Goal: Task Accomplishment & Management: Use online tool/utility

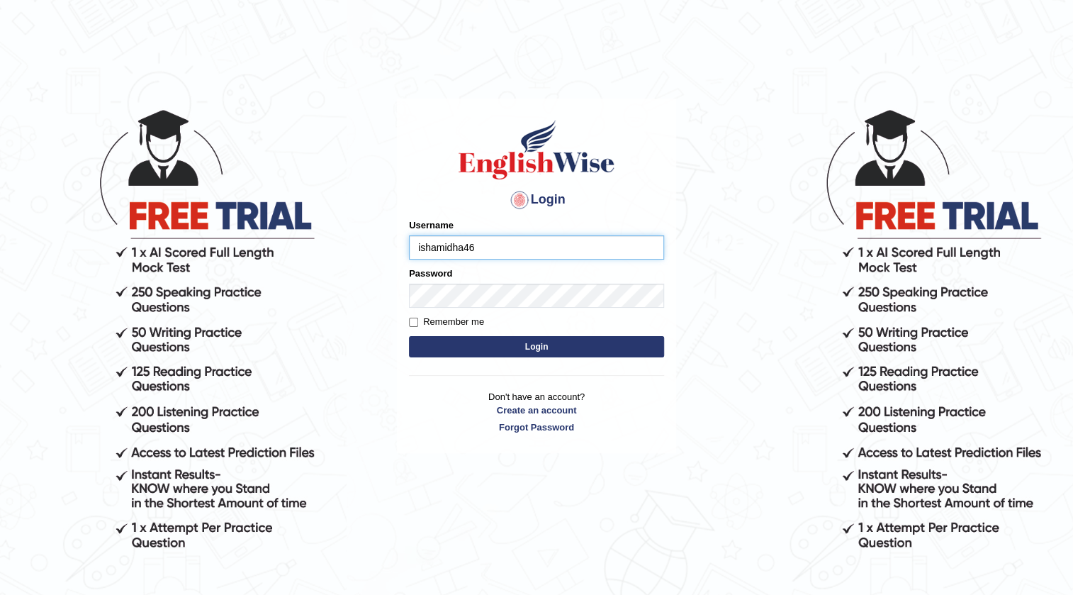
type input "ishamidha46"
click at [409, 336] on button "Login" at bounding box center [536, 346] width 255 height 21
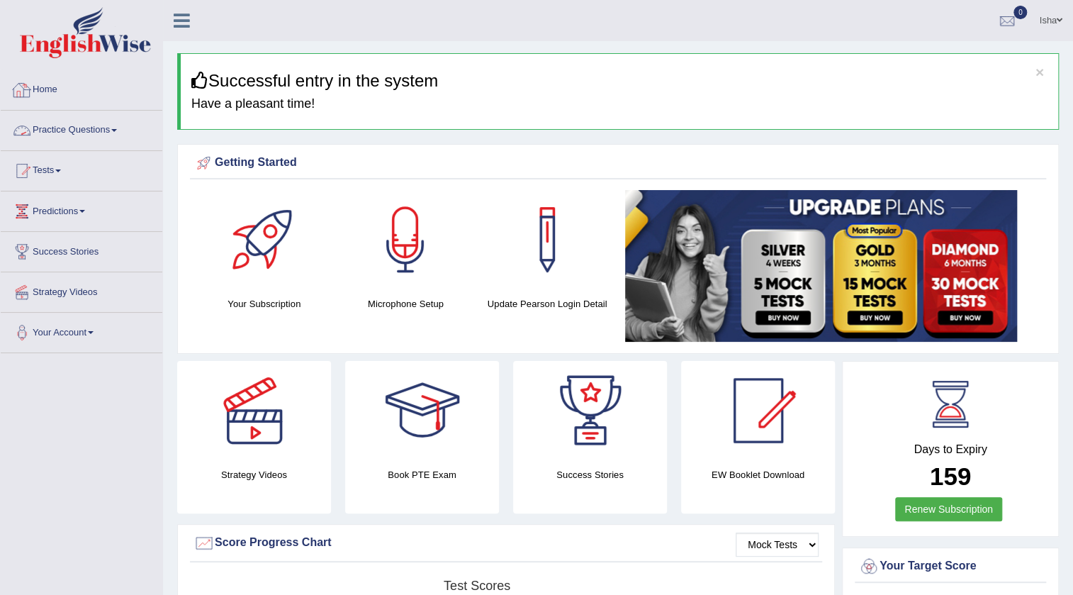
click at [58, 118] on link "Practice Questions" at bounding box center [82, 128] width 162 height 35
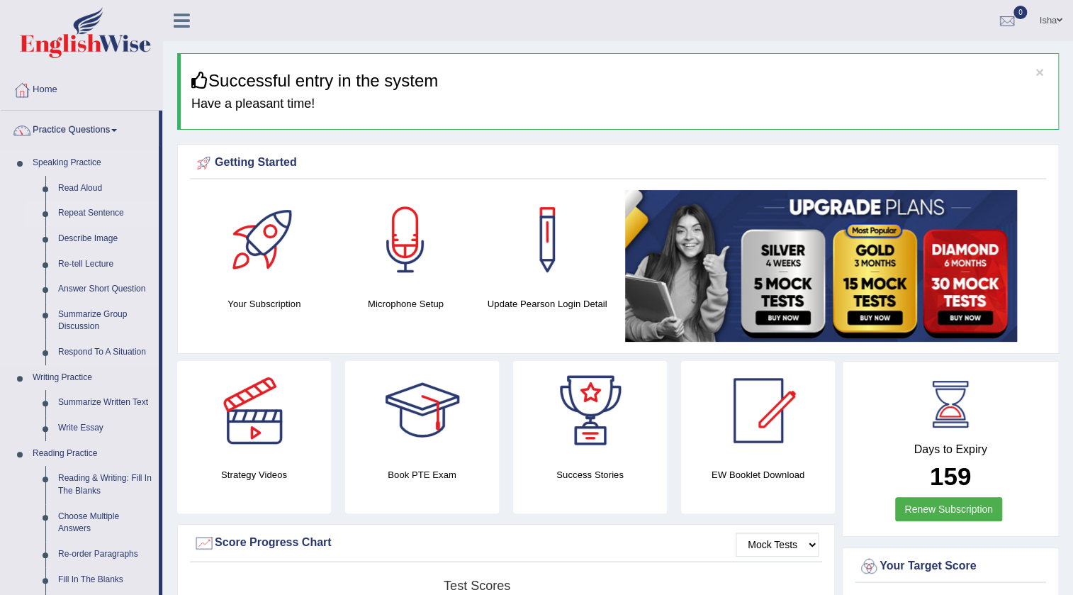
click at [64, 205] on link "Repeat Sentence" at bounding box center [105, 214] width 107 height 26
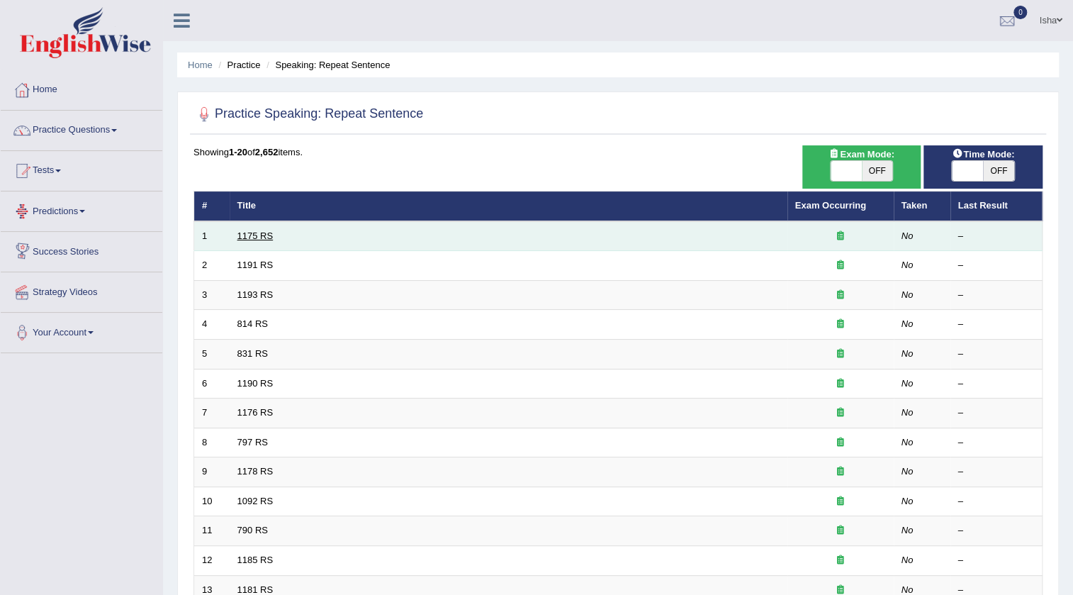
click at [256, 237] on link "1175 RS" at bounding box center [255, 235] width 36 height 11
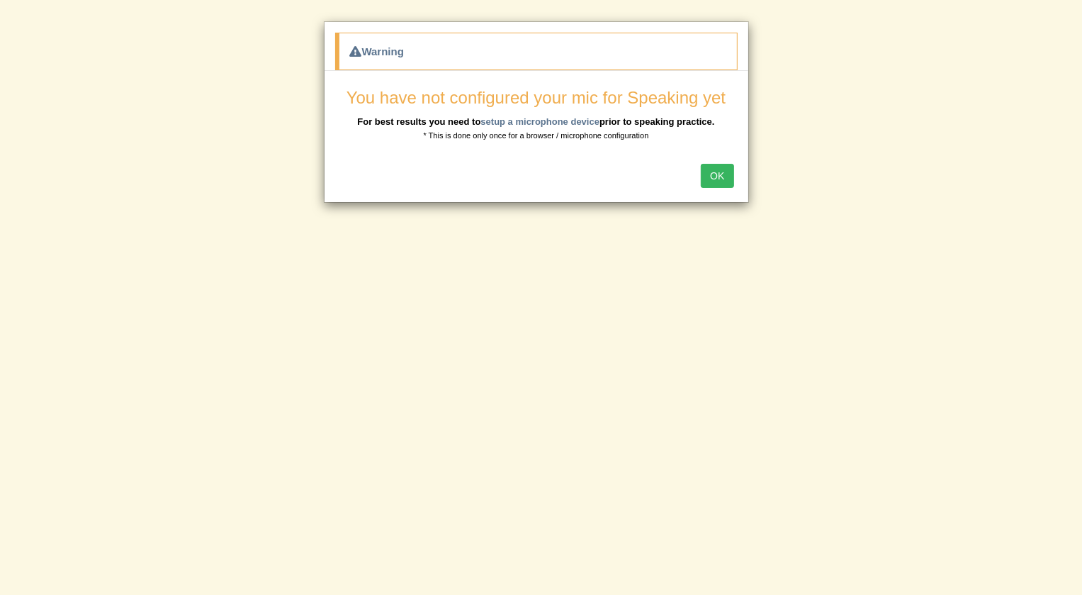
click at [712, 182] on button "OK" at bounding box center [717, 176] width 33 height 24
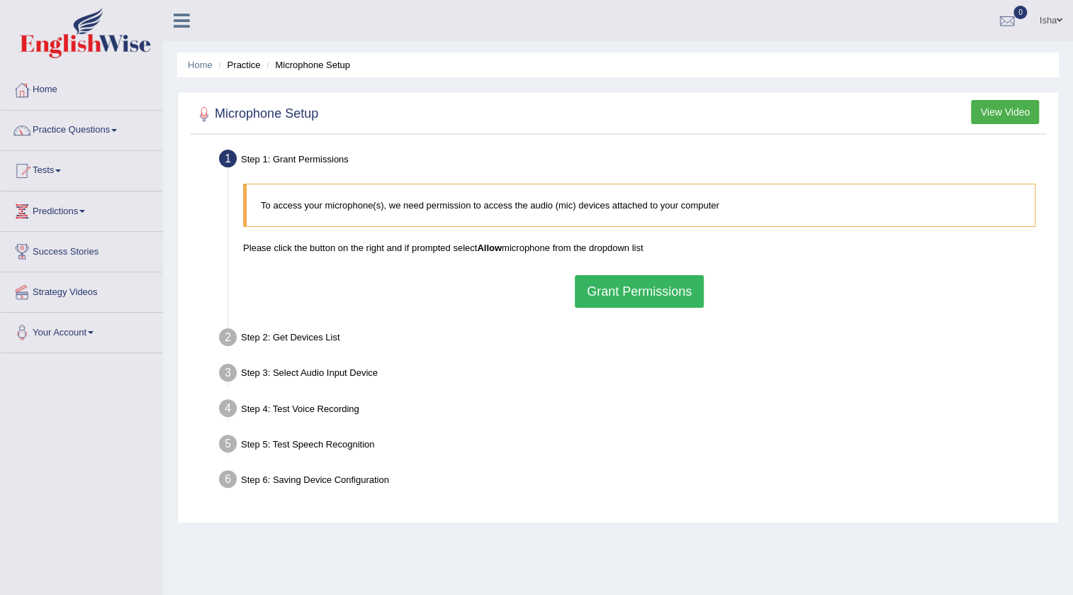
click at [588, 276] on button "Grant Permissions" at bounding box center [639, 291] width 129 height 33
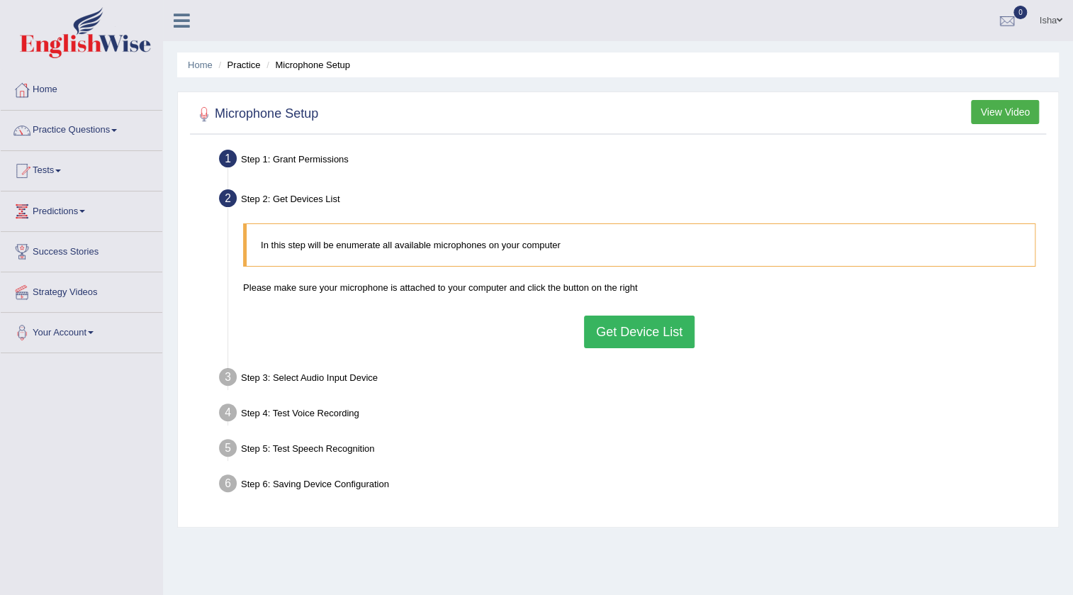
click at [637, 336] on button "Get Device List" at bounding box center [639, 331] width 111 height 33
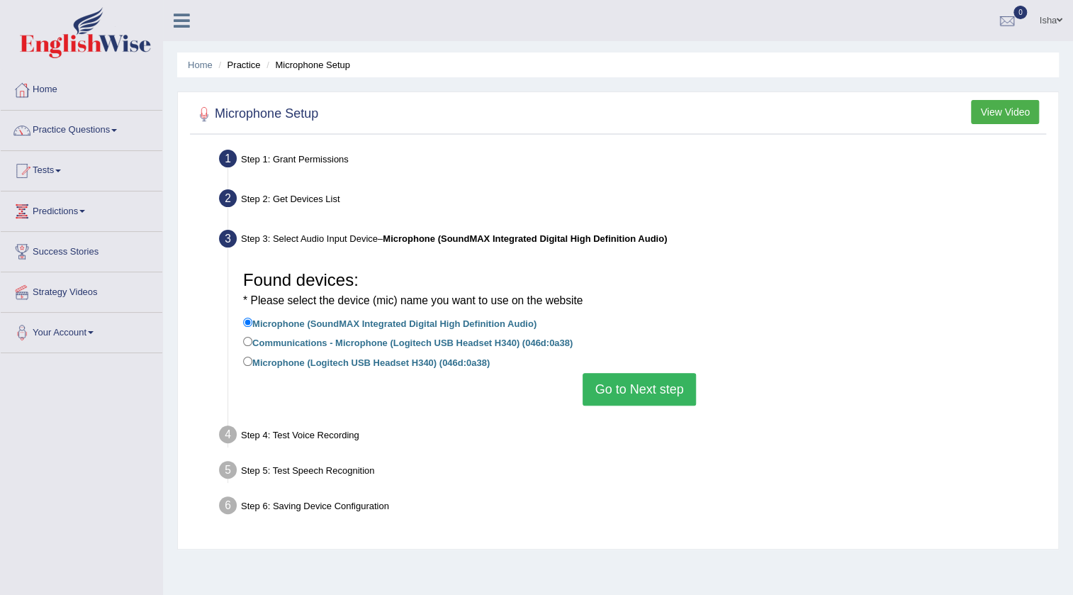
click at [669, 404] on button "Go to Next step" at bounding box center [639, 389] width 113 height 33
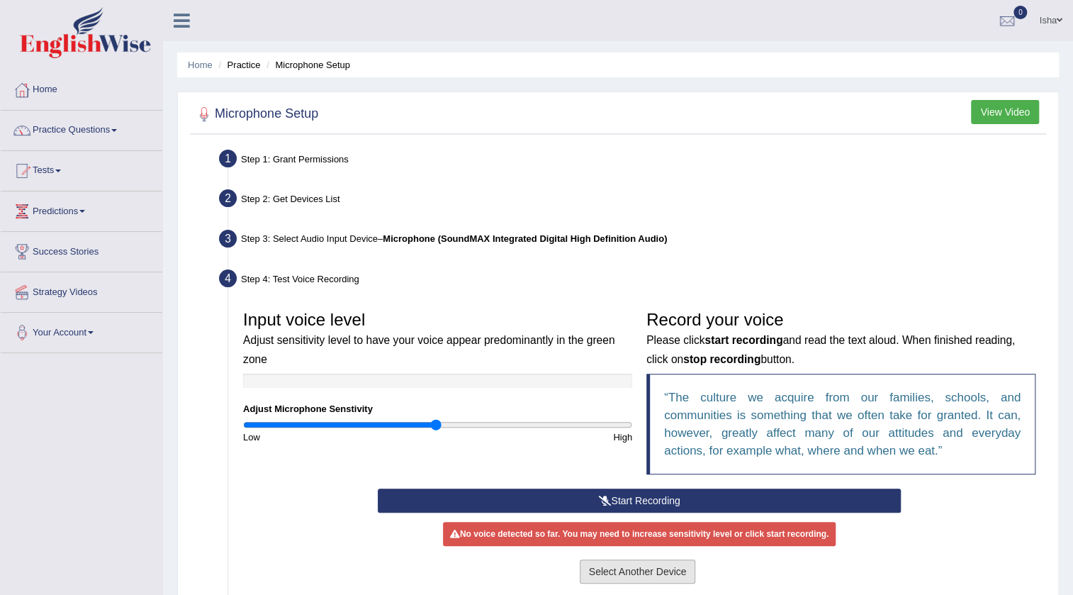
click at [588, 571] on button "Select Another Device" at bounding box center [638, 571] width 116 height 24
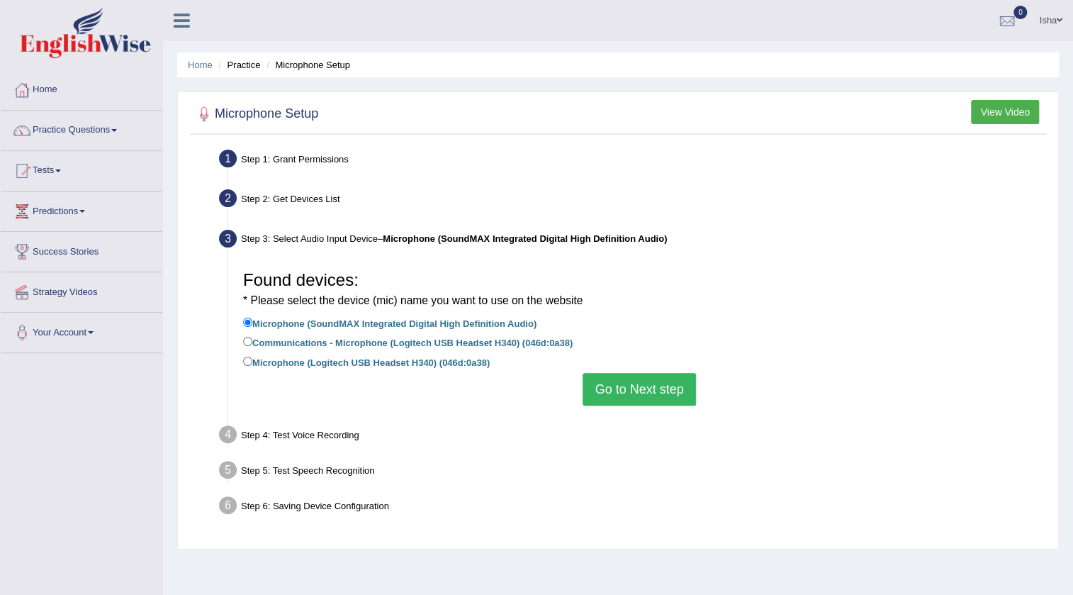
click at [432, 359] on label "Microphone (Logitech USB Headset H340) (046d:0a38)" at bounding box center [366, 362] width 247 height 16
click at [252, 359] on input "Microphone (Logitech USB Headset H340) (046d:0a38)" at bounding box center [247, 361] width 9 height 9
radio input "true"
click at [671, 398] on button "Go to Next step" at bounding box center [639, 389] width 113 height 33
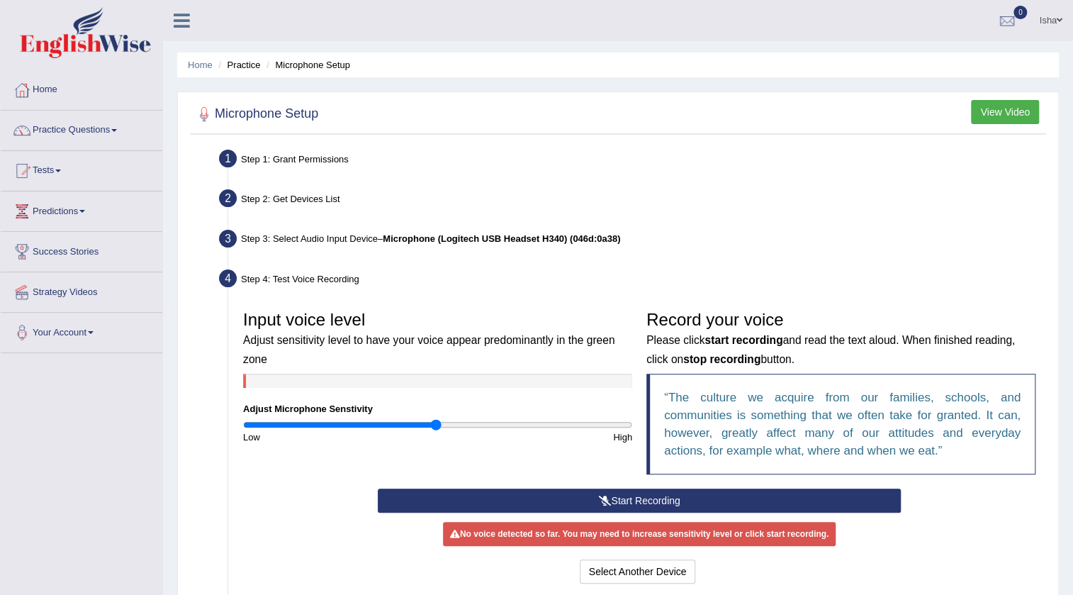
click at [560, 496] on button "Start Recording" at bounding box center [640, 500] width 524 height 24
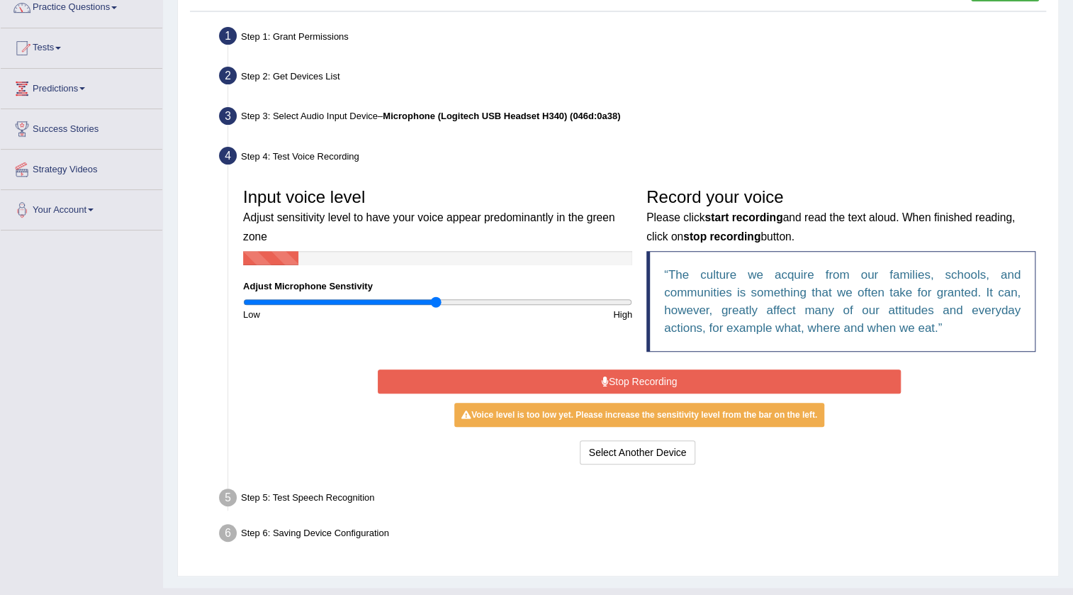
scroll to position [128, 0]
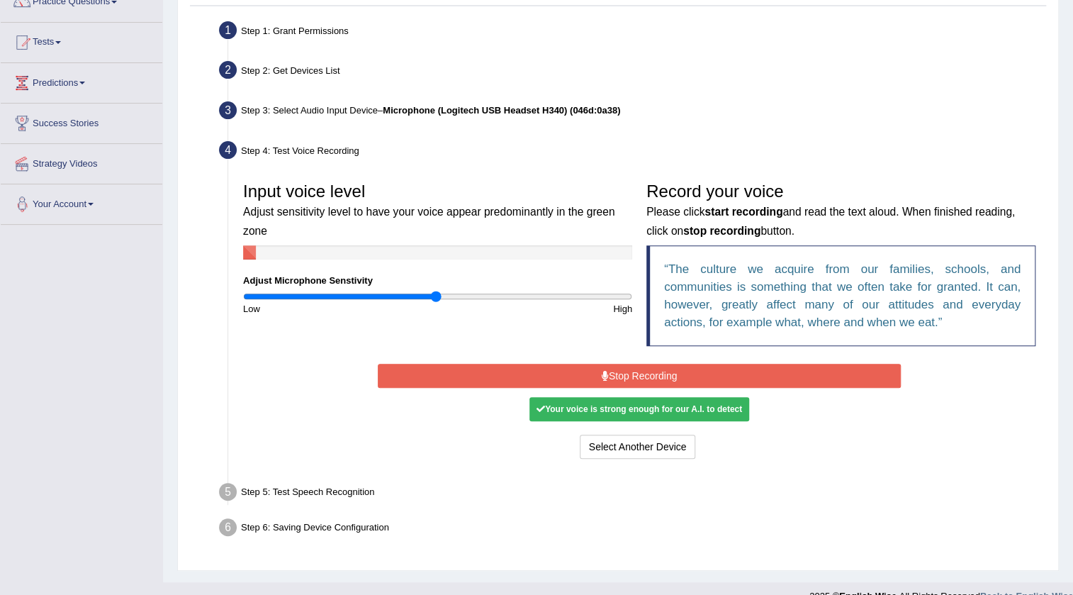
click at [459, 373] on button "Stop Recording" at bounding box center [640, 376] width 524 height 24
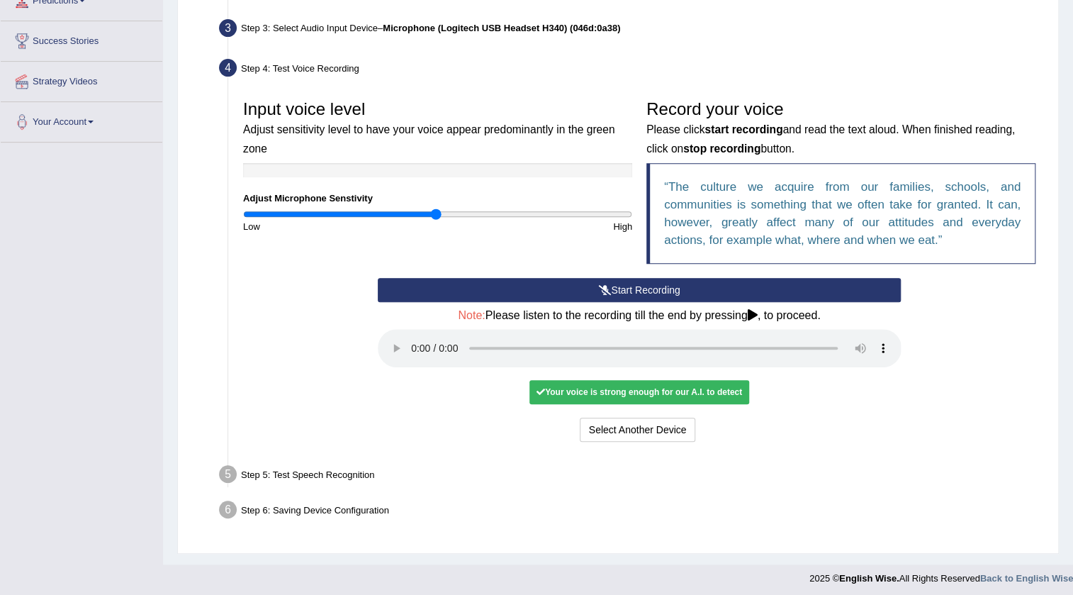
scroll to position [215, 0]
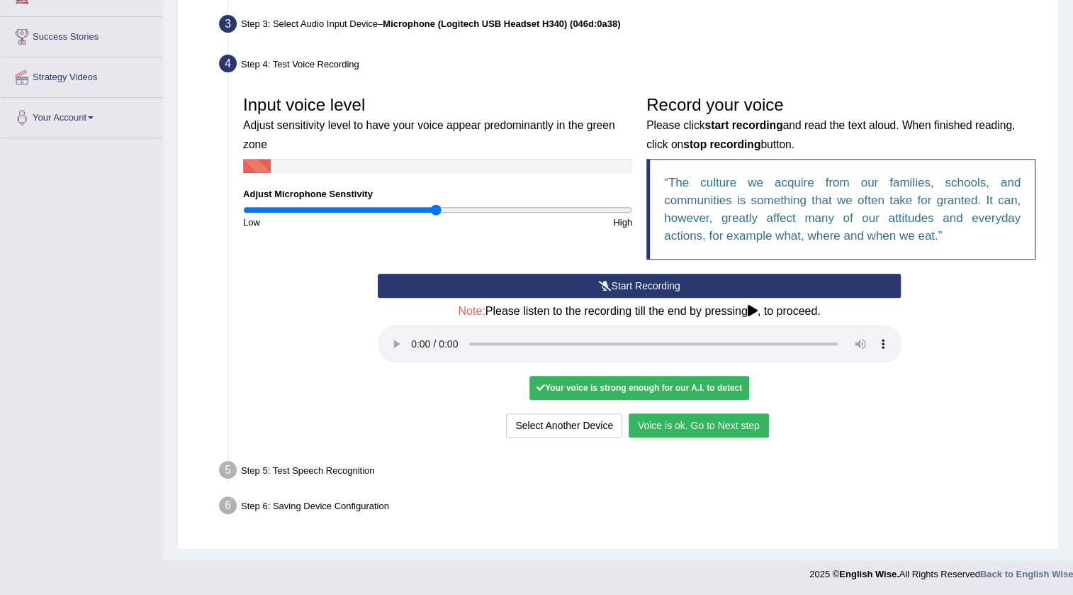
click at [711, 422] on button "Voice is ok. Go to Next step" at bounding box center [699, 425] width 140 height 24
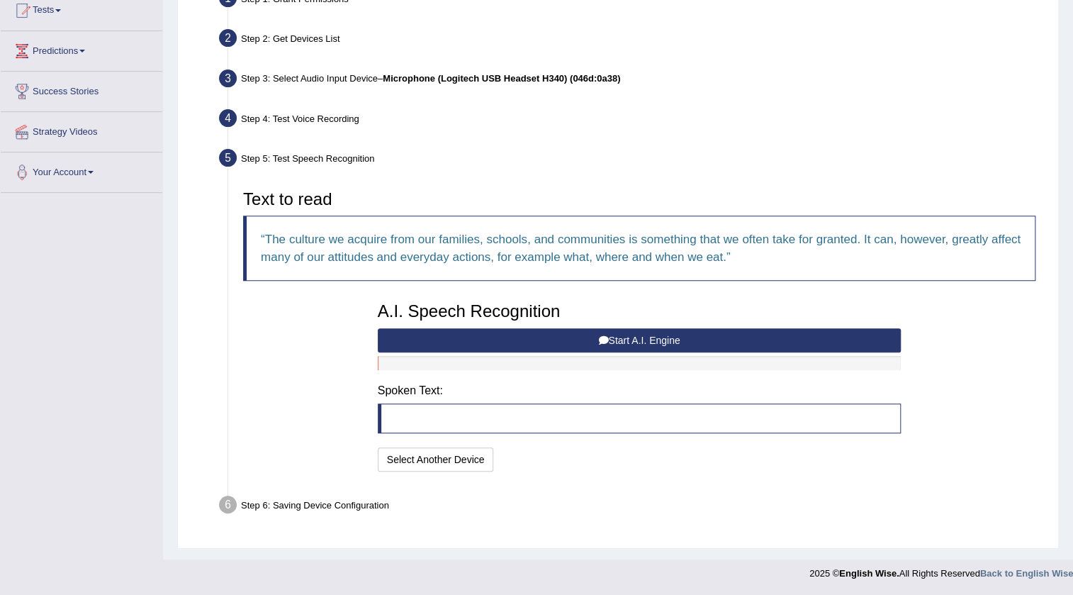
scroll to position [159, 0]
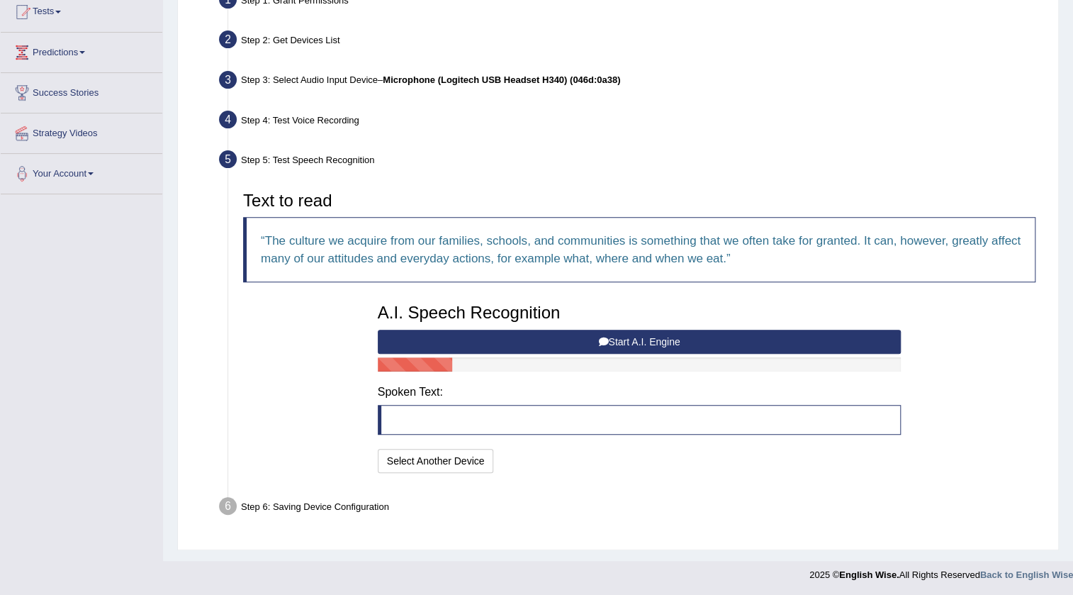
click at [546, 344] on button "Start A.I. Engine" at bounding box center [640, 342] width 524 height 24
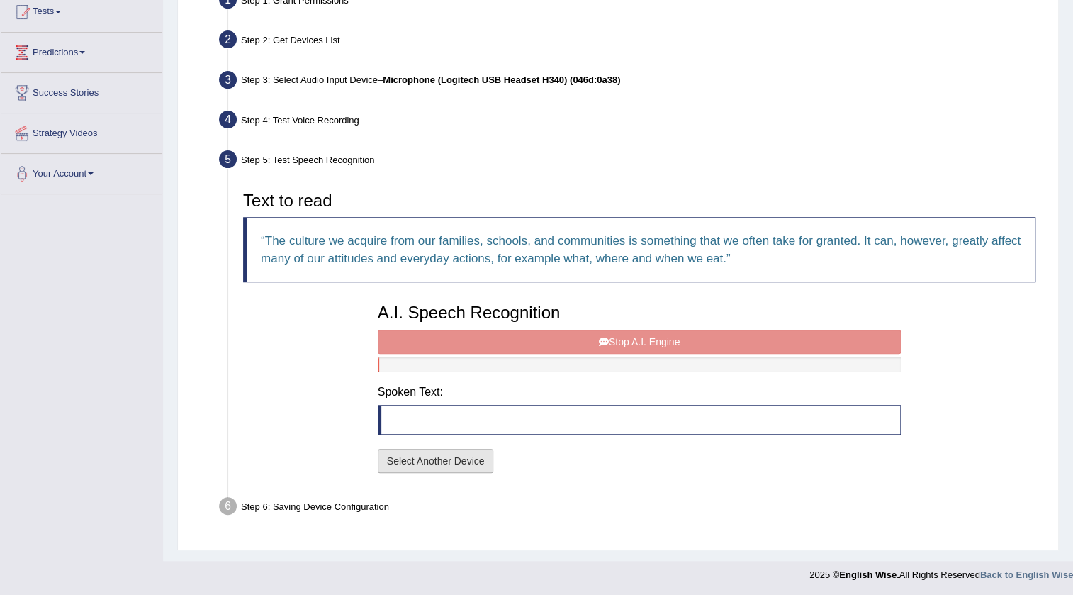
click at [469, 460] on button "Select Another Device" at bounding box center [436, 461] width 116 height 24
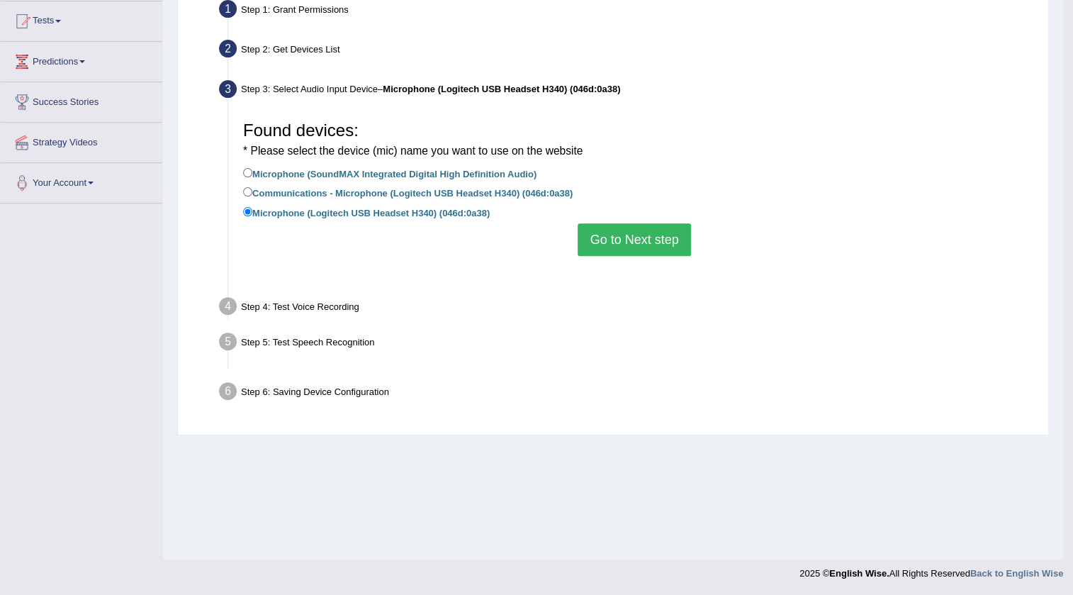
scroll to position [149, 0]
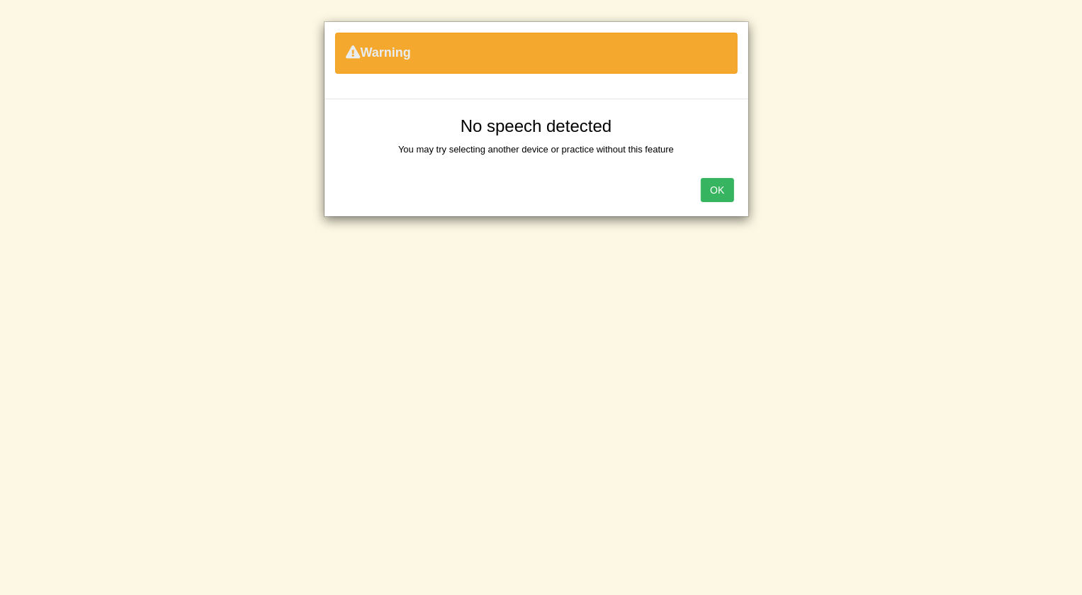
click at [712, 189] on button "OK" at bounding box center [717, 190] width 33 height 24
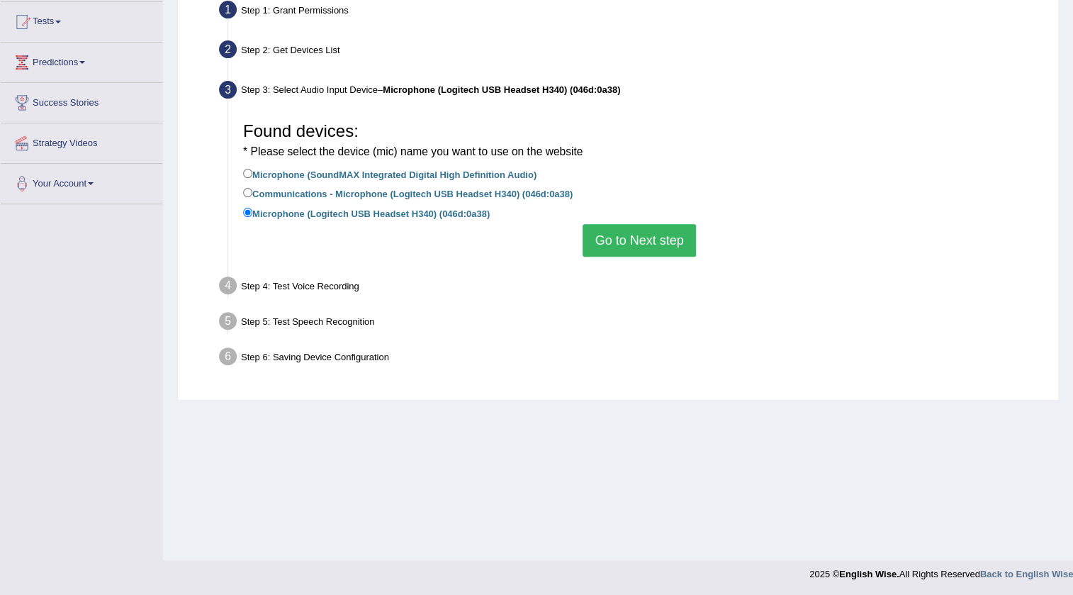
click at [306, 190] on label "Communications - Microphone (Logitech USB Headset H340) (046d:0a38)" at bounding box center [408, 193] width 330 height 16
click at [252, 190] on input "Communications - Microphone (Logitech USB Headset H340) (046d:0a38)" at bounding box center [247, 192] width 9 height 9
radio input "true"
click at [635, 256] on div "Found devices: * Please select the device (mic) name you want to use on the web…" at bounding box center [639, 186] width 807 height 156
click at [630, 244] on button "Go to Next step" at bounding box center [639, 240] width 113 height 33
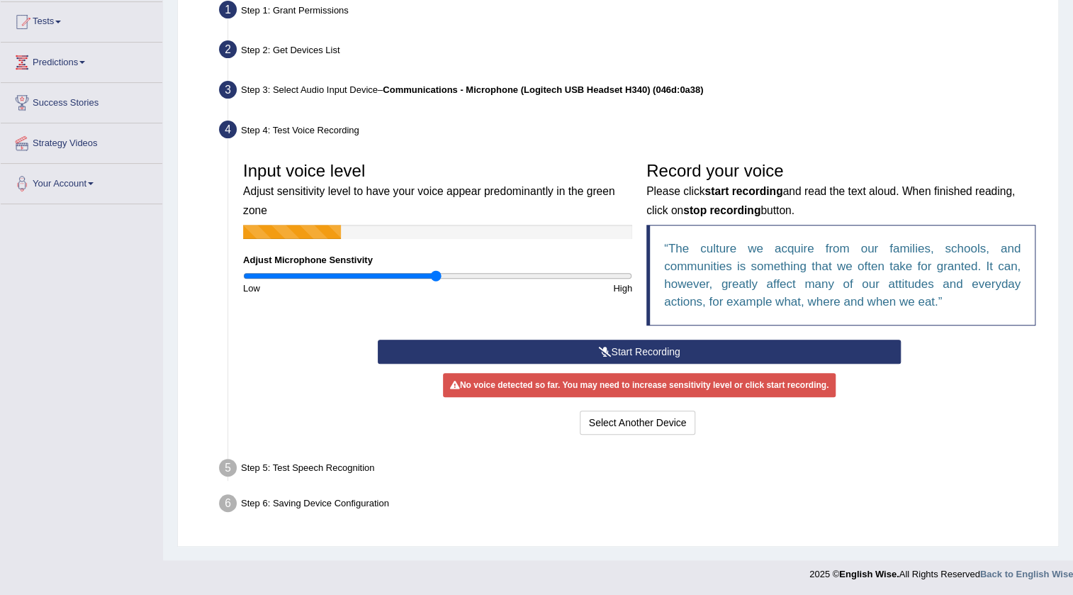
click at [609, 347] on icon at bounding box center [604, 352] width 13 height 10
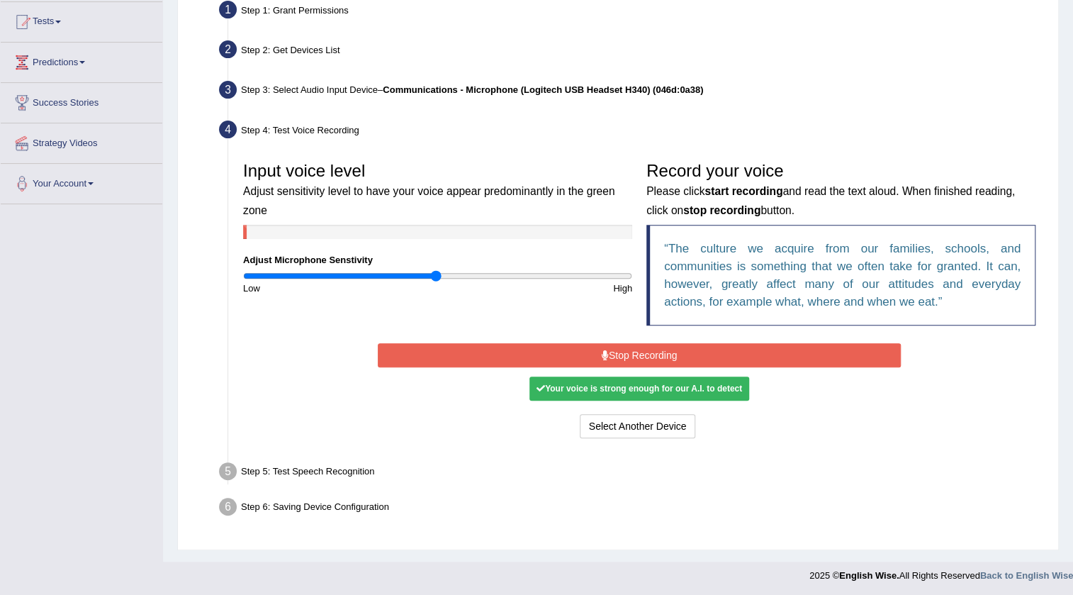
click at [609, 345] on button "Stop Recording" at bounding box center [640, 355] width 524 height 24
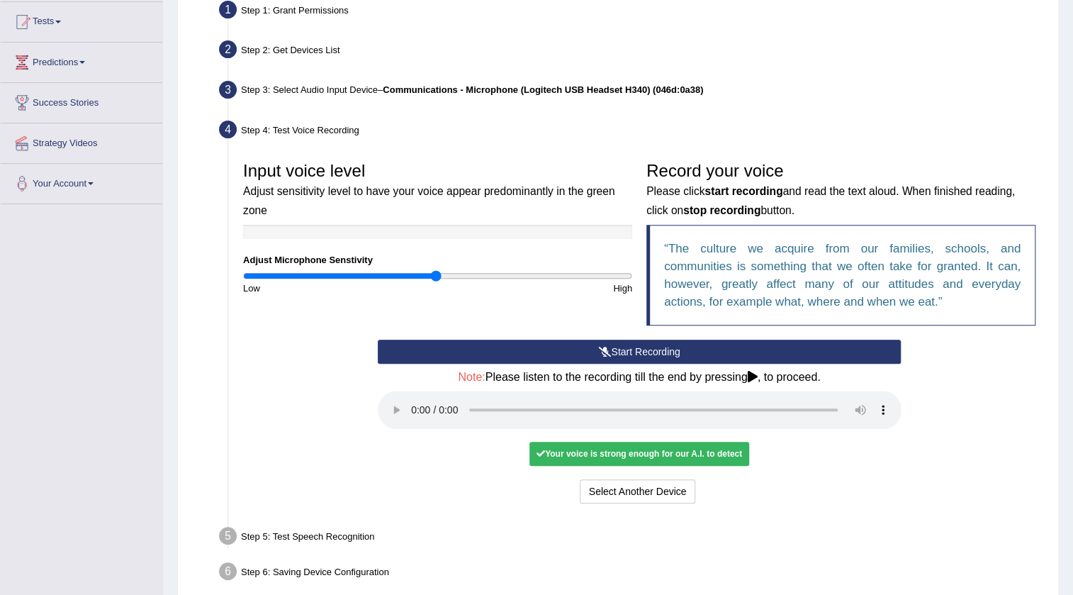
scroll to position [213, 0]
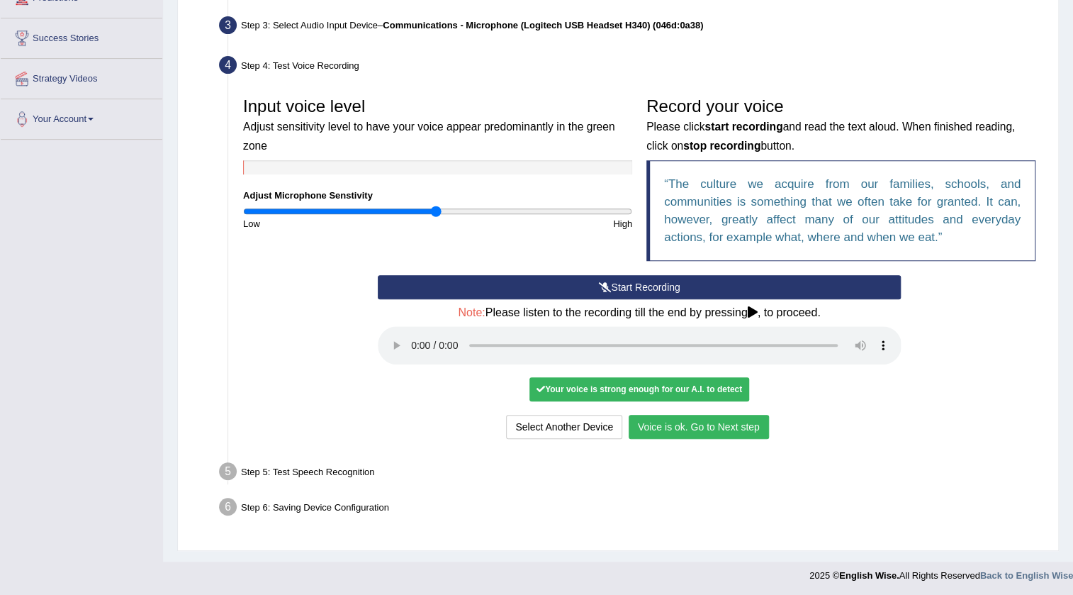
click at [694, 435] on button "Voice is ok. Go to Next step" at bounding box center [699, 427] width 140 height 24
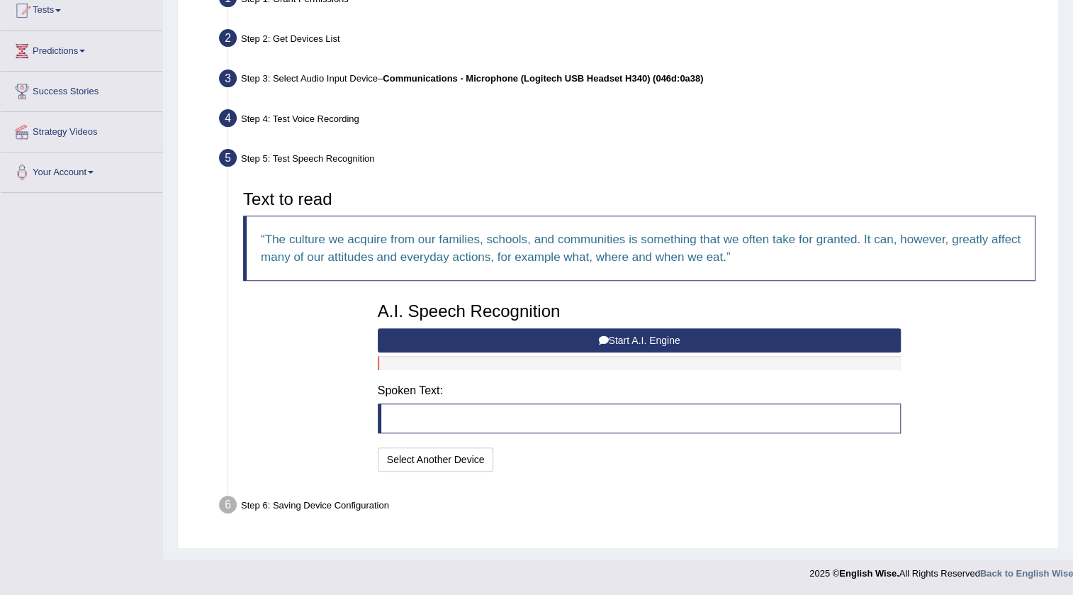
scroll to position [159, 0]
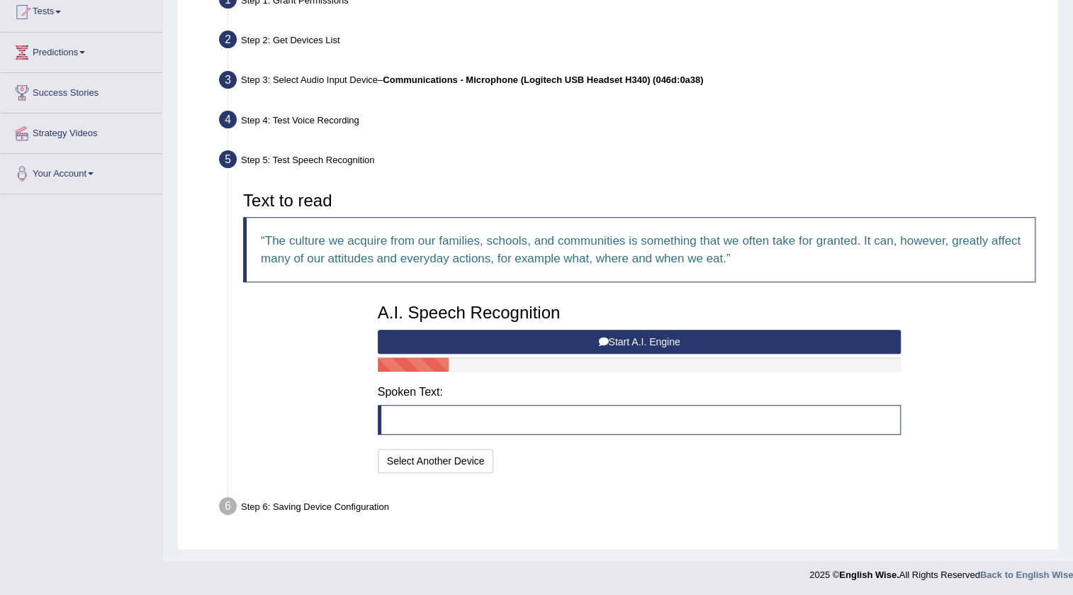
click at [629, 337] on button "Start A.I. Engine" at bounding box center [640, 342] width 524 height 24
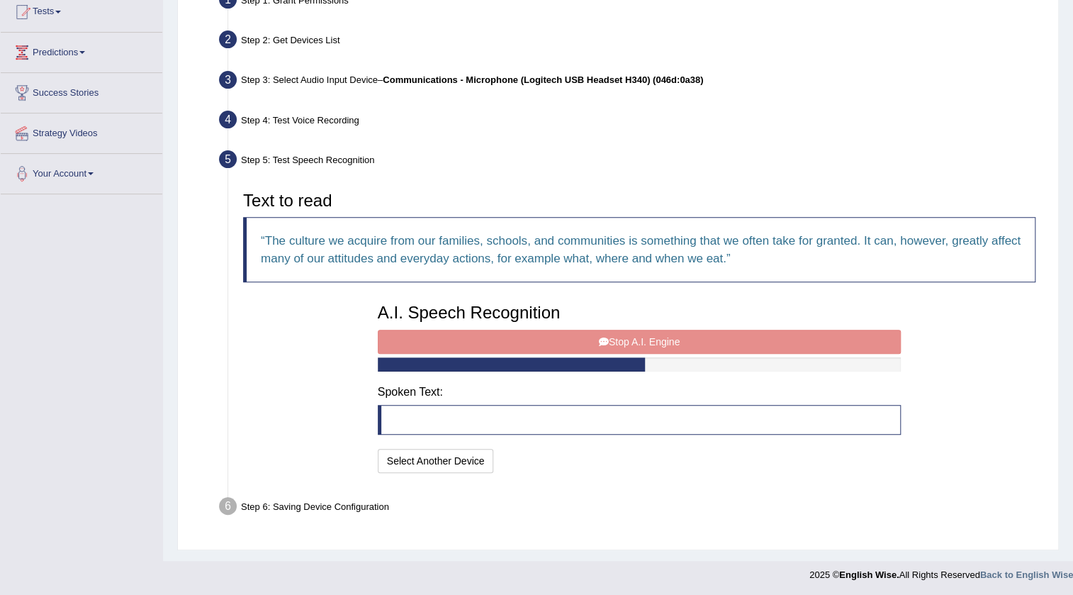
click at [481, 325] on div "A.I. Speech Recognition Start A.I. Engine Stop A.I. Engine Note: Please listen …" at bounding box center [640, 386] width 538 height 180
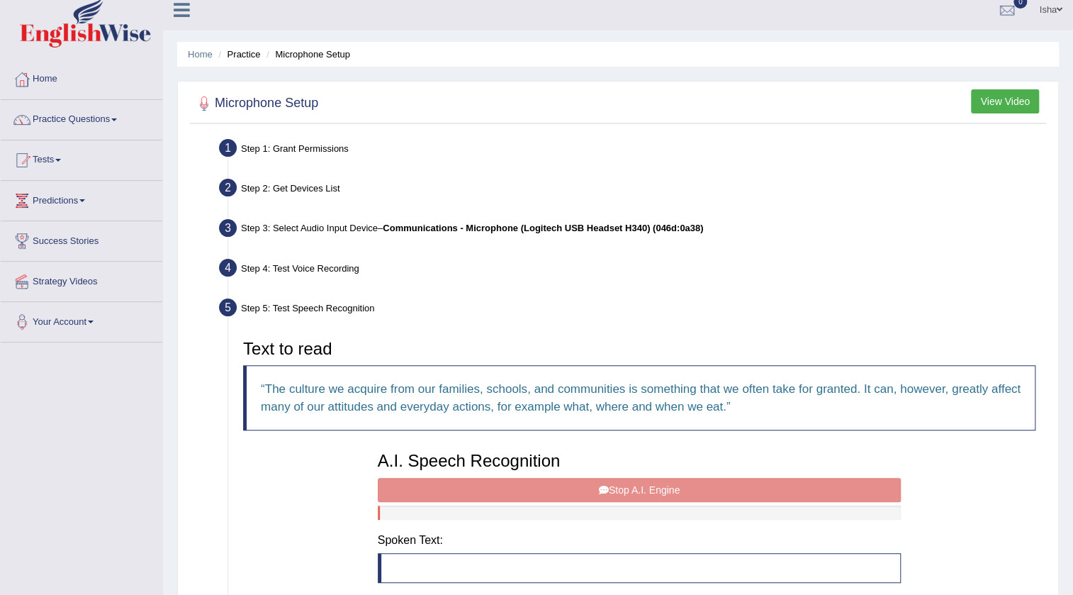
scroll to position [0, 0]
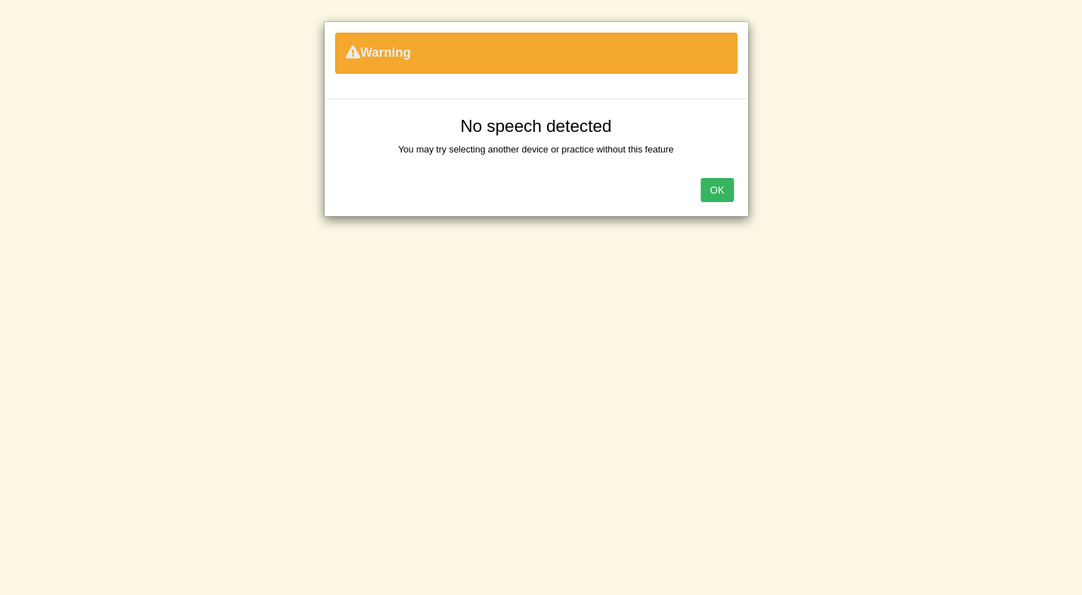
click at [715, 196] on button "OK" at bounding box center [717, 190] width 33 height 24
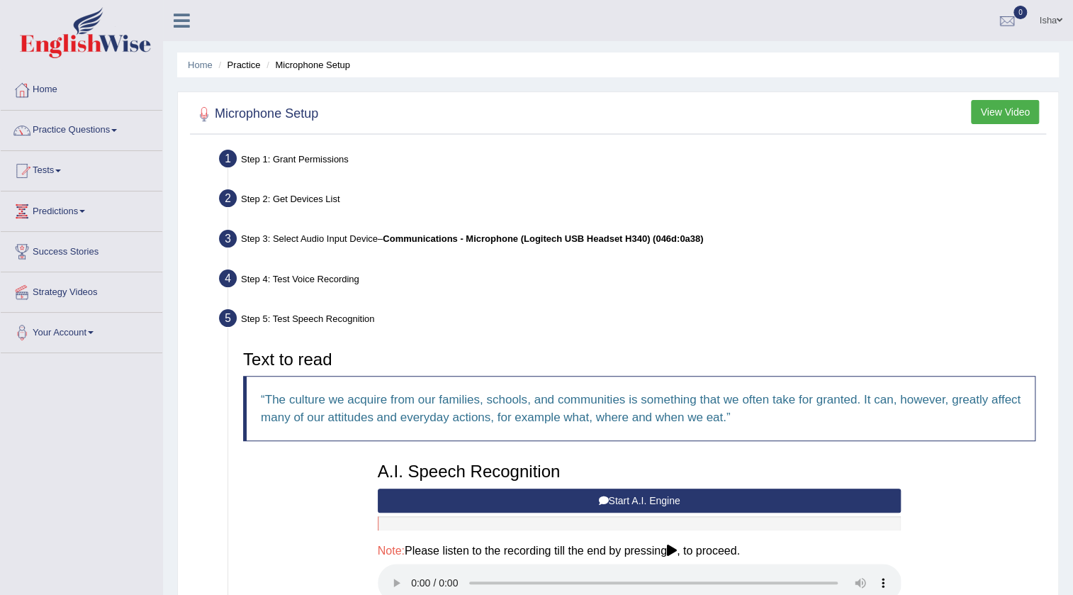
click at [890, 223] on ul "Step 1: Grant Permissions To access your microphone(s), we need permission to a…" at bounding box center [618, 447] width 849 height 605
